Goal: Task Accomplishment & Management: Use online tool/utility

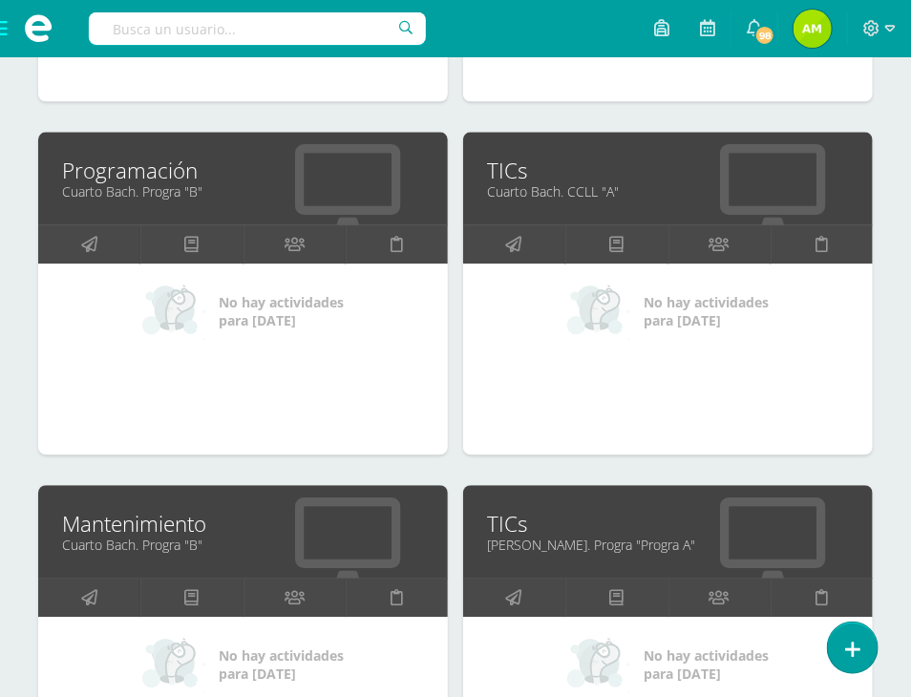
scroll to position [1241, 0]
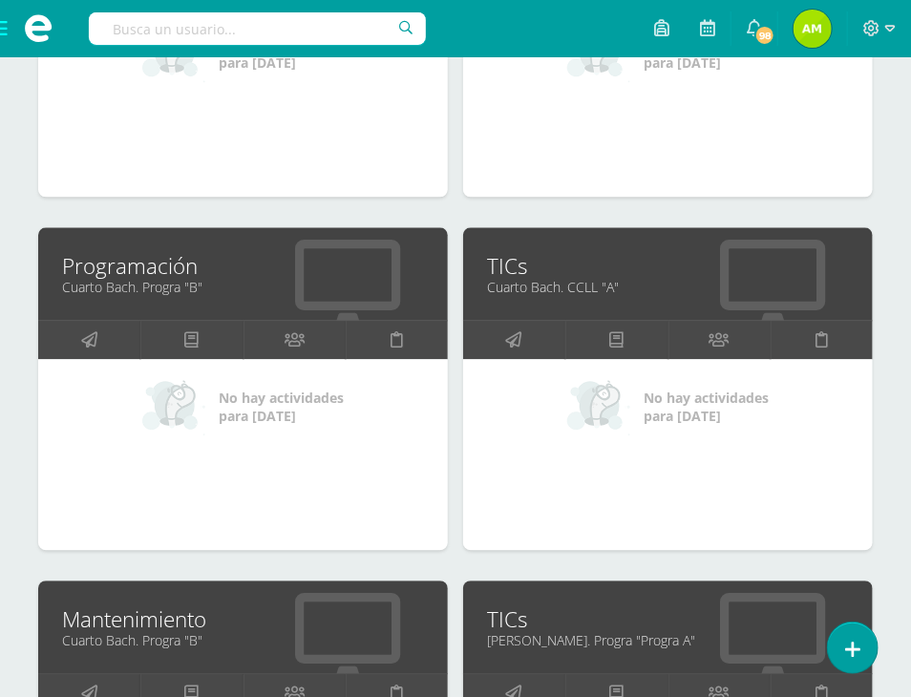
click at [160, 284] on link "Cuarto Bach. Progra "B"" at bounding box center [243, 287] width 362 height 18
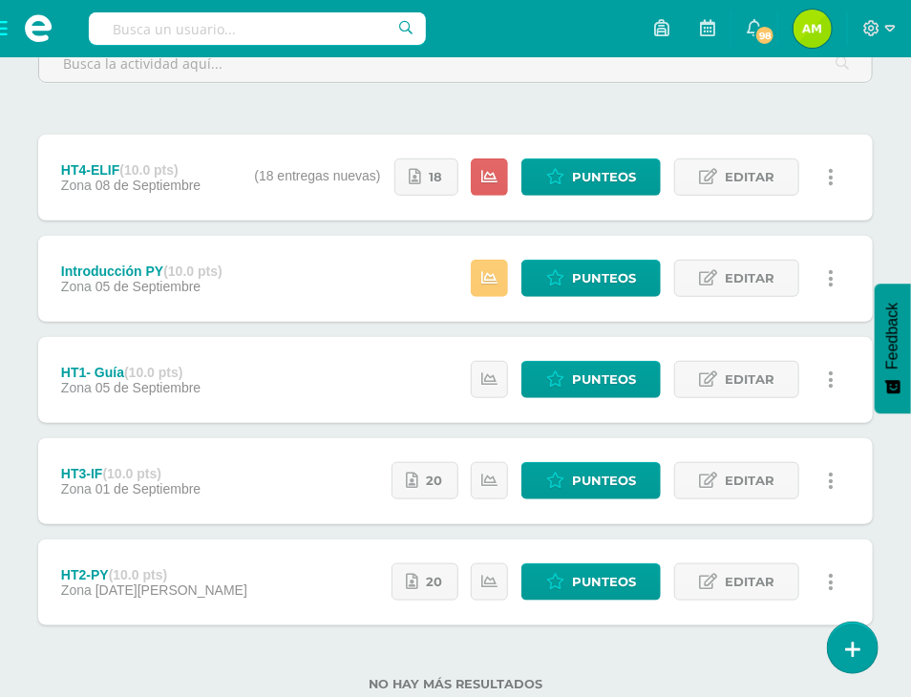
scroll to position [342, 0]
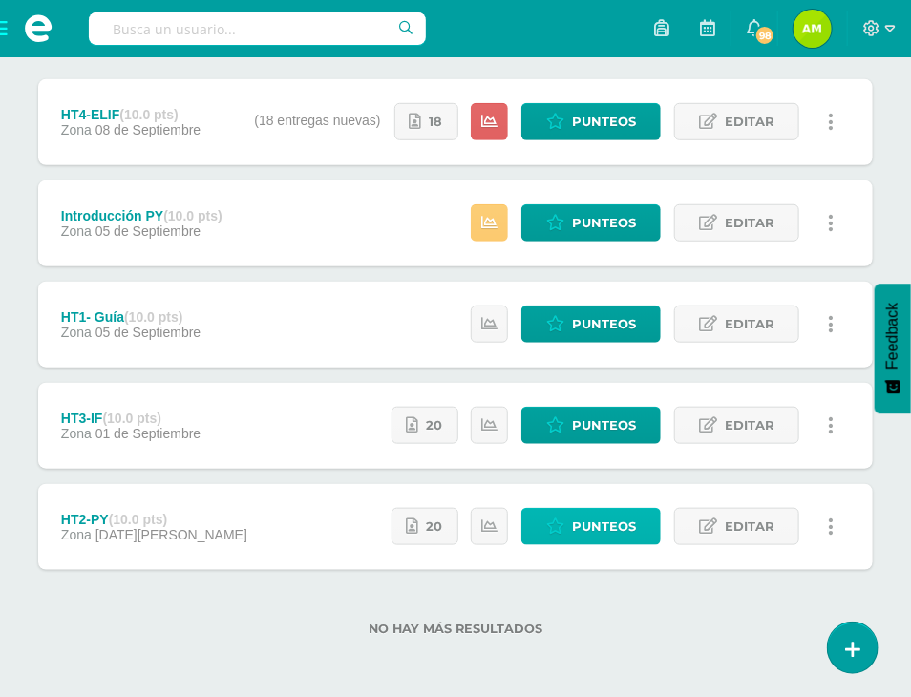
click at [576, 528] on span "Punteos" at bounding box center [604, 526] width 64 height 35
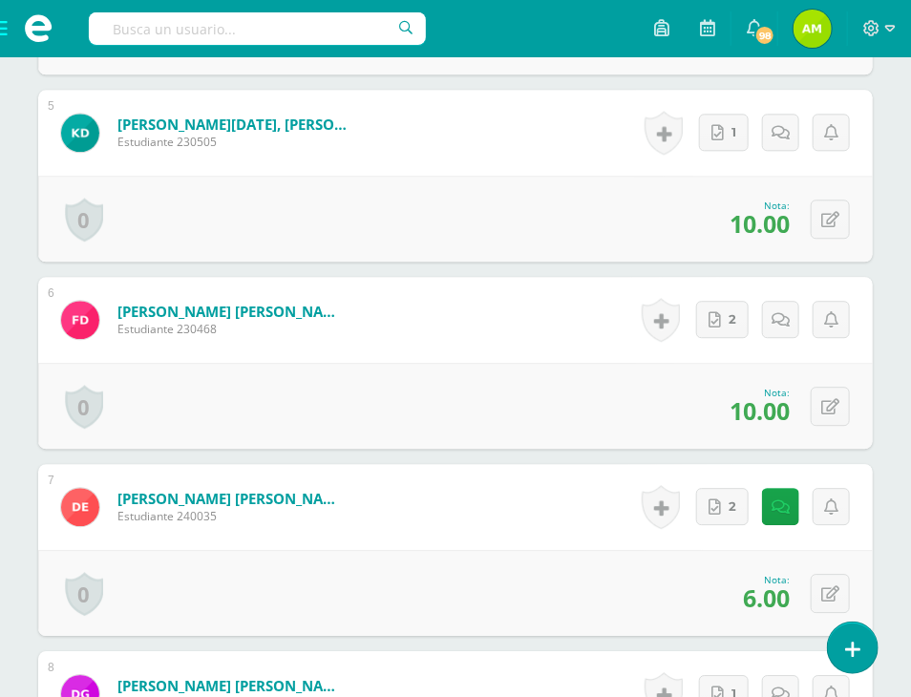
scroll to position [1421, 0]
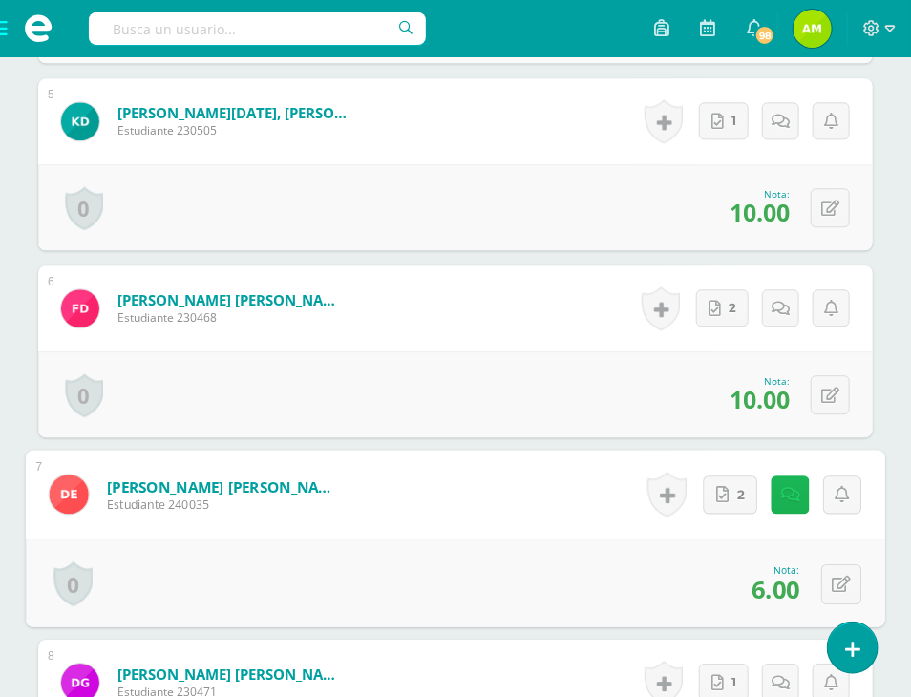
click at [772, 506] on link at bounding box center [791, 495] width 38 height 38
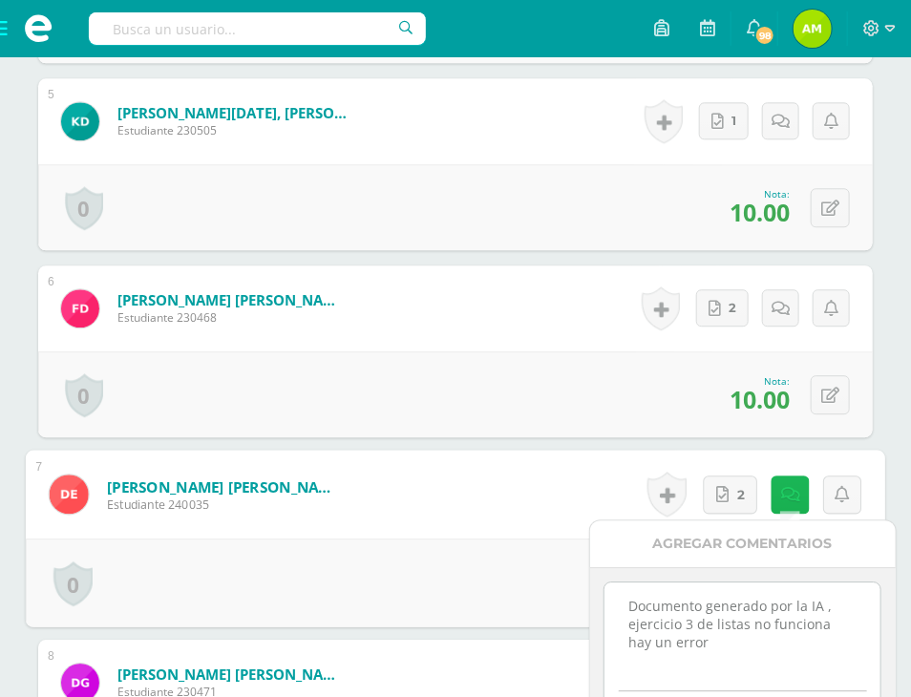
scroll to position [1516, 0]
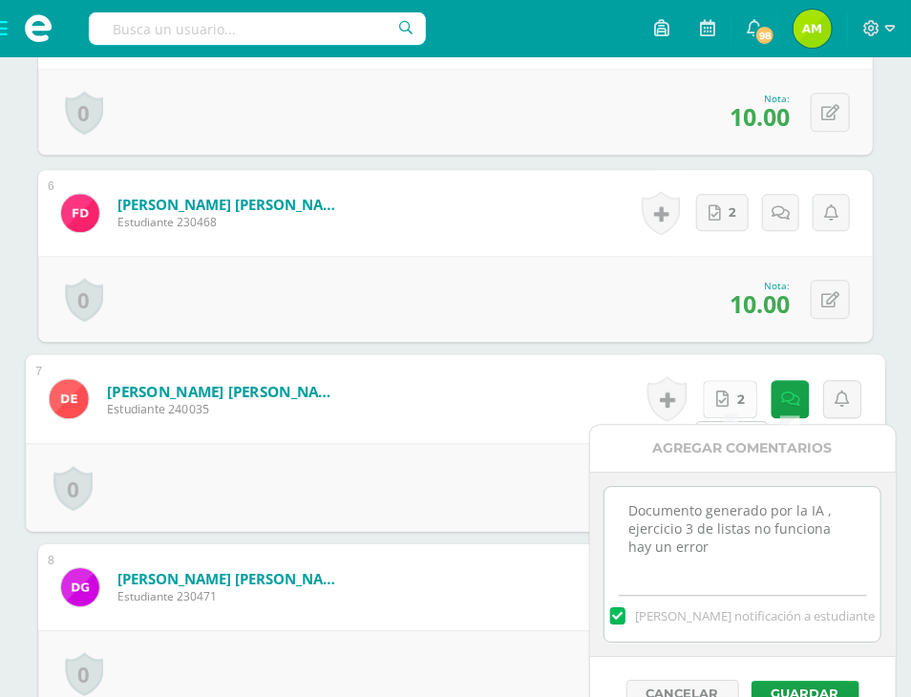
click at [730, 394] on link "2" at bounding box center [731, 399] width 54 height 38
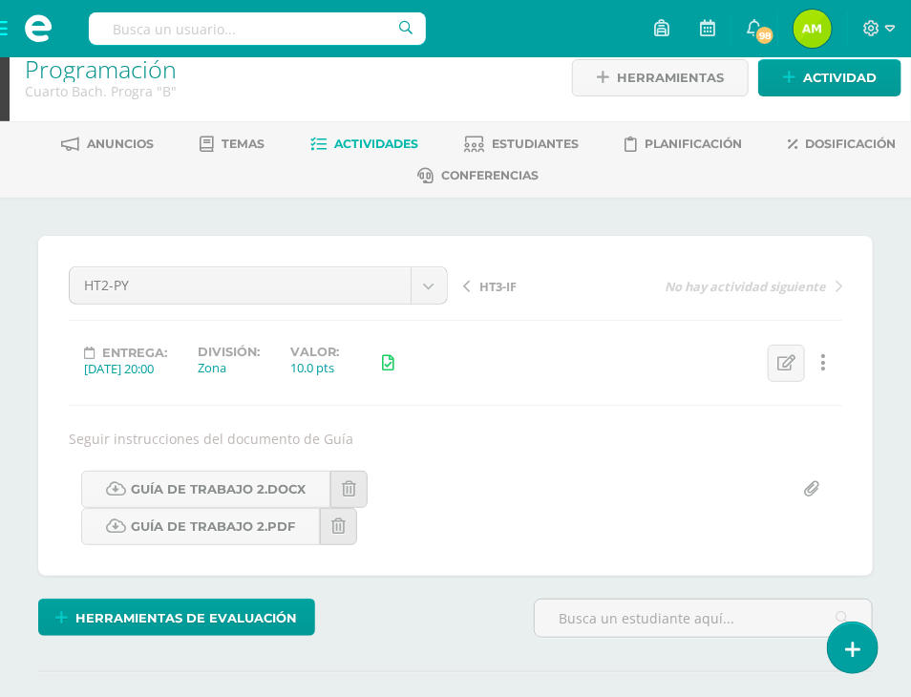
scroll to position [0, 0]
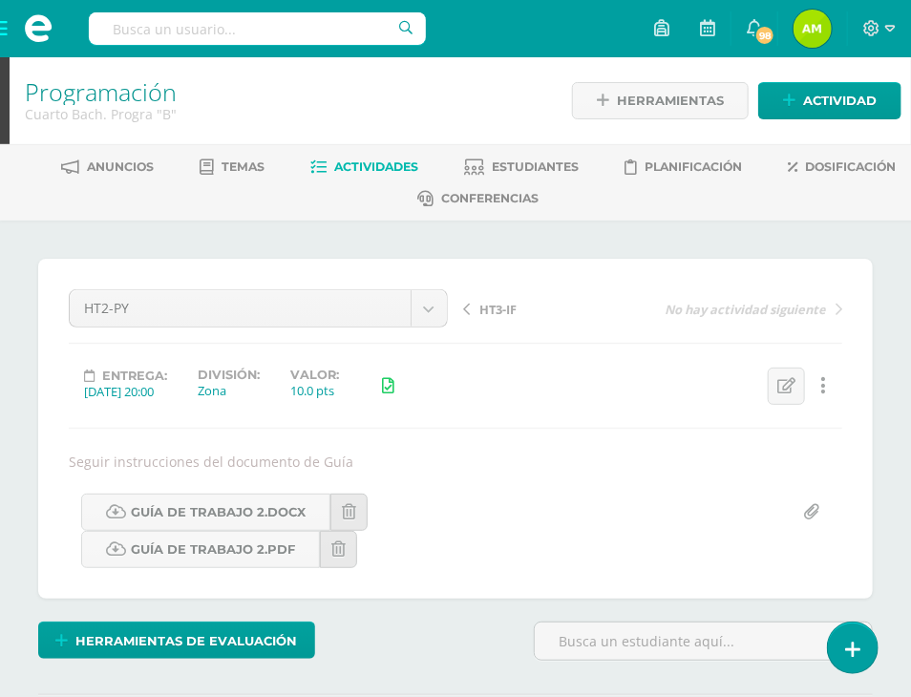
click at [497, 312] on span "HT3-IF" at bounding box center [497, 309] width 37 height 17
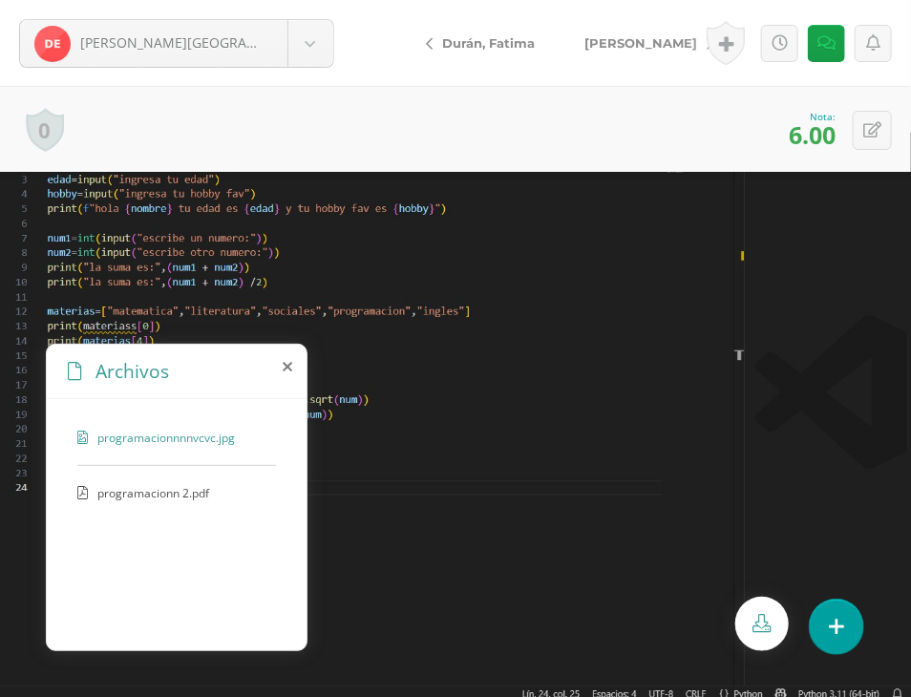
click at [287, 374] on div "Archivos" at bounding box center [177, 372] width 260 height 54
click at [281, 360] on div "Archivos" at bounding box center [177, 372] width 260 height 54
click at [159, 494] on span "programacionn 2.pdf" at bounding box center [175, 493] width 157 height 16
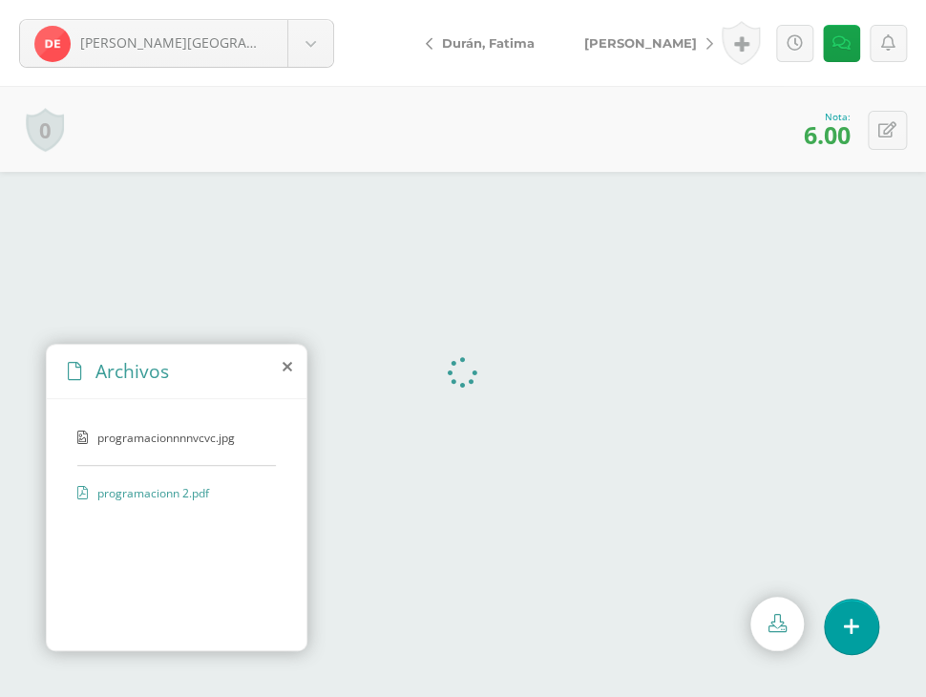
click at [209, 442] on span "programacionnnnvcvc.jpg" at bounding box center [175, 438] width 157 height 16
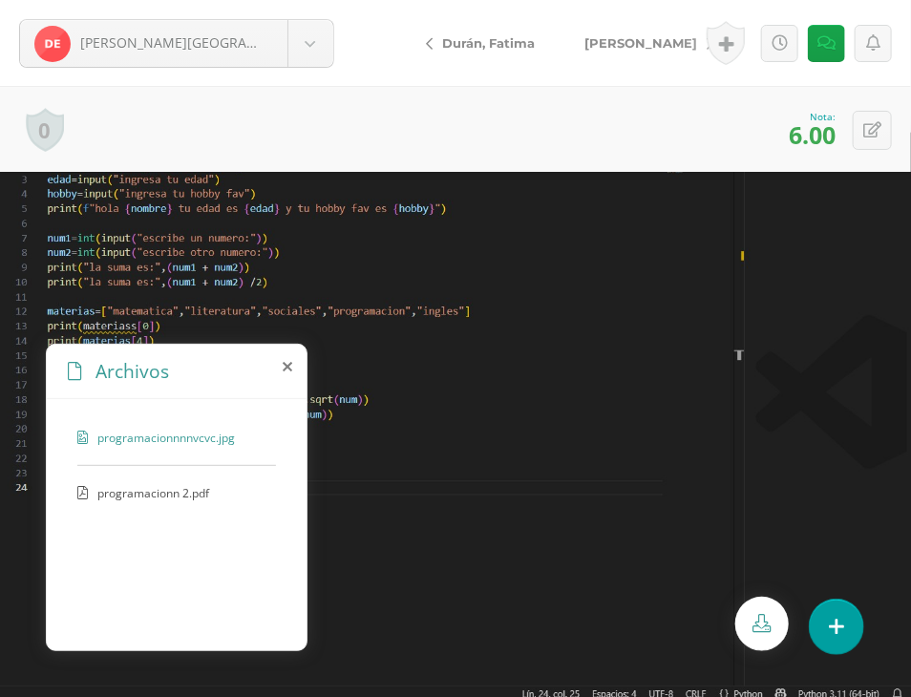
click at [286, 363] on icon at bounding box center [288, 366] width 10 height 15
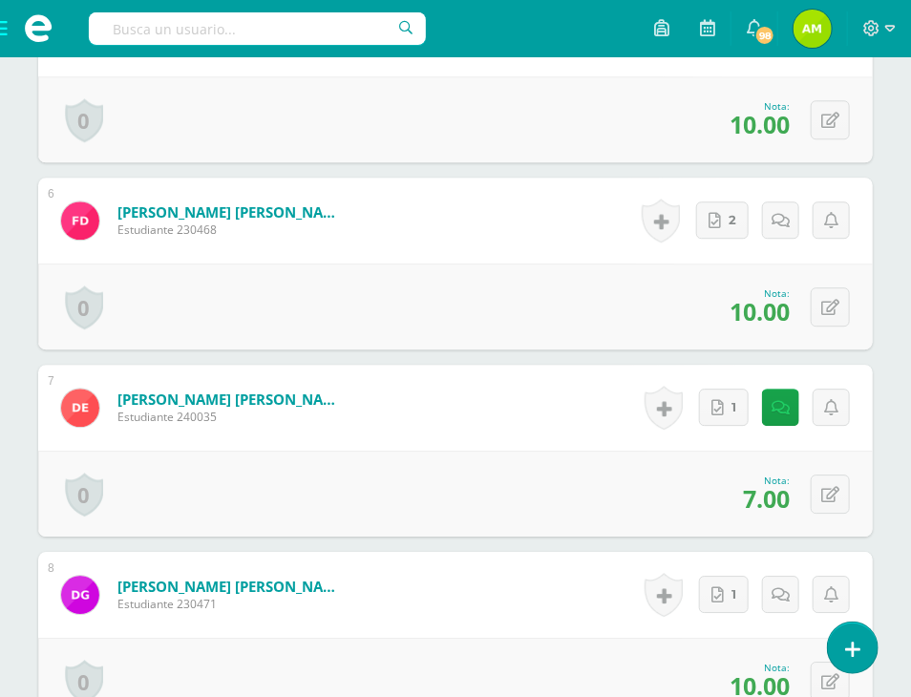
scroll to position [1520, 0]
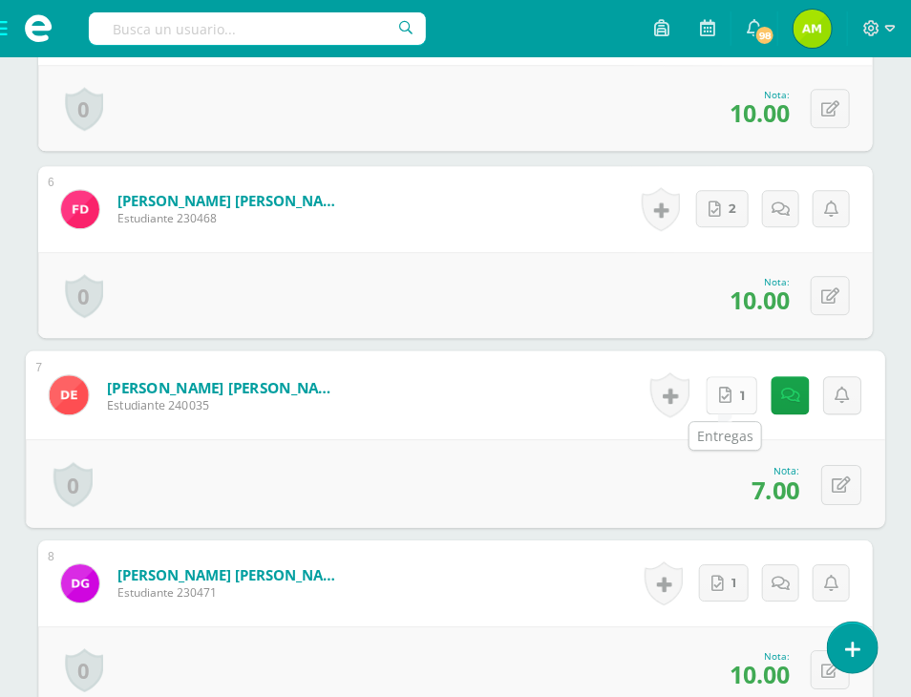
click at [713, 398] on link "1" at bounding box center [733, 395] width 52 height 38
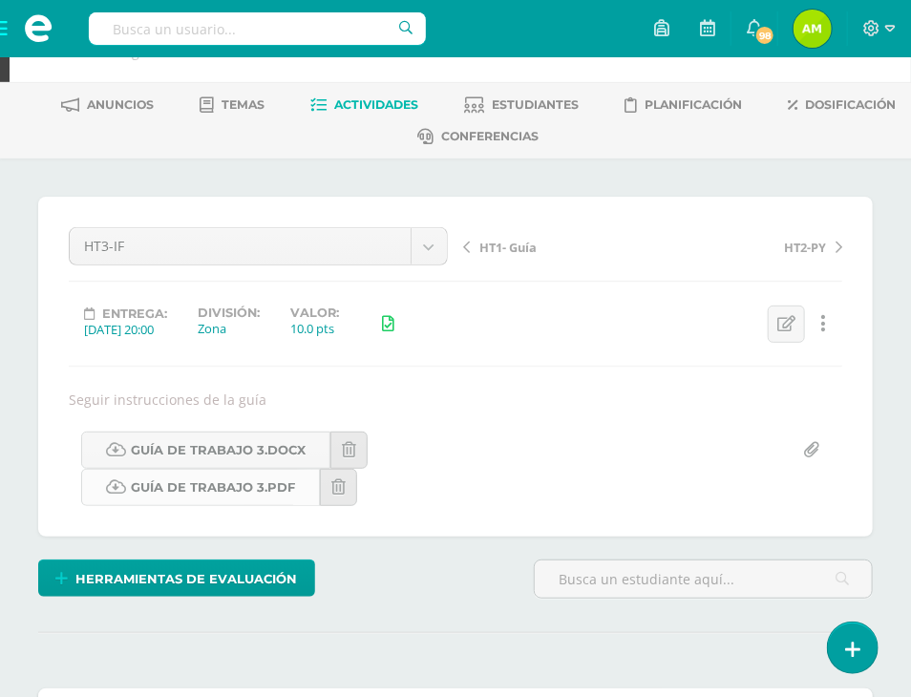
scroll to position [95, 0]
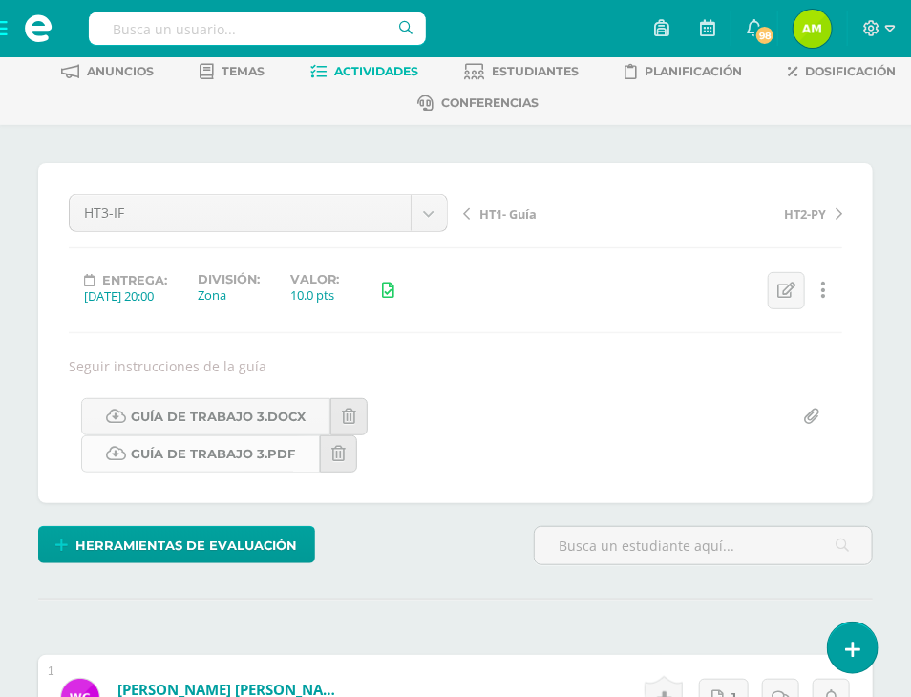
click at [183, 448] on link "Guía de trabajo 3.pdf" at bounding box center [200, 453] width 239 height 37
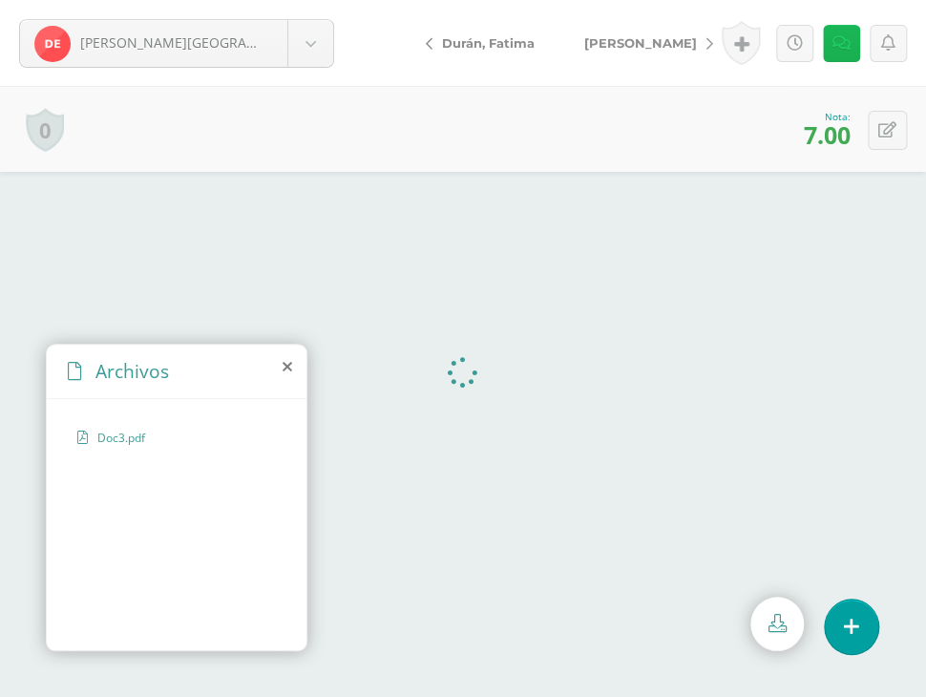
click at [836, 50] on icon at bounding box center [842, 43] width 18 height 16
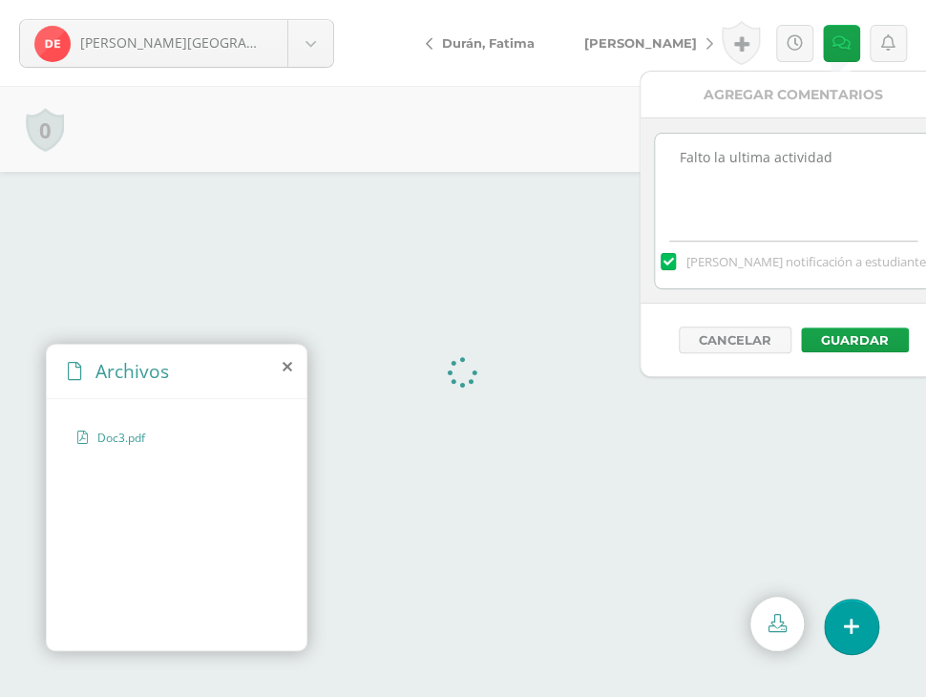
click at [285, 364] on icon at bounding box center [288, 366] width 10 height 15
